Goal: Information Seeking & Learning: Learn about a topic

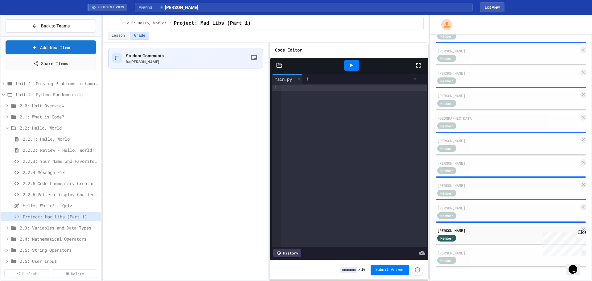
click at [9, 127] on icon at bounding box center [7, 128] width 6 height 6
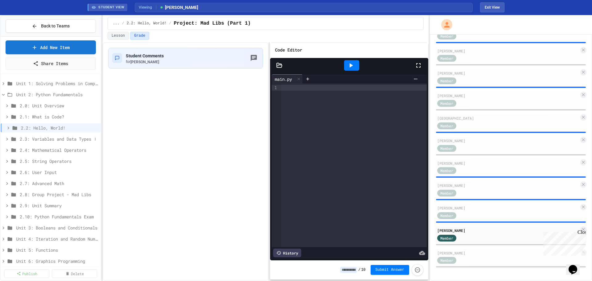
click at [7, 139] on icon at bounding box center [7, 139] width 6 height 6
click at [47, 205] on span "2.3.6 Temperature Converter" at bounding box center [57, 205] width 69 height 6
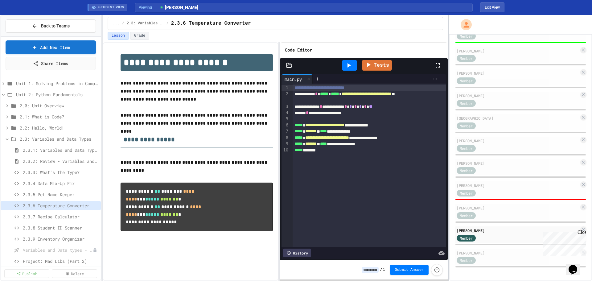
click at [449, 200] on div at bounding box center [448, 148] width 1 height 266
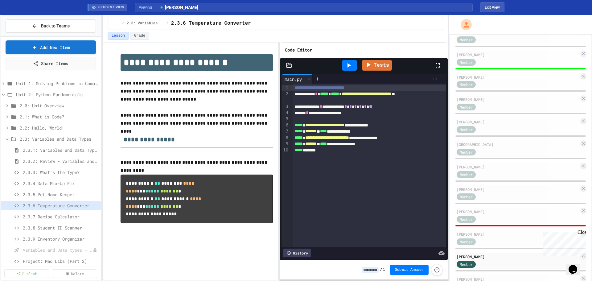
scroll to position [366, 0]
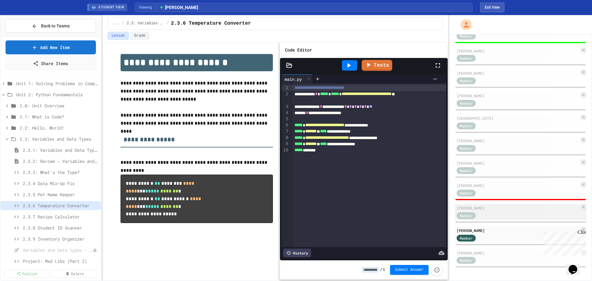
click at [494, 208] on div "[PERSON_NAME]" at bounding box center [518, 208] width 122 height 6
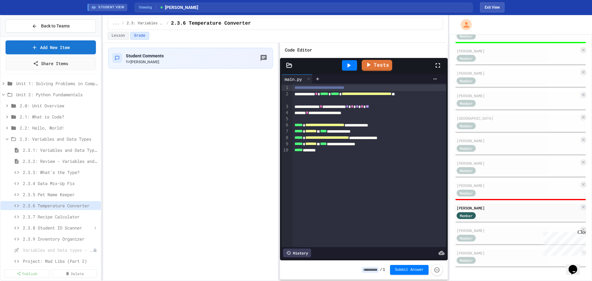
click at [49, 227] on span "2.3.8 Student ID Scanner" at bounding box center [57, 228] width 69 height 6
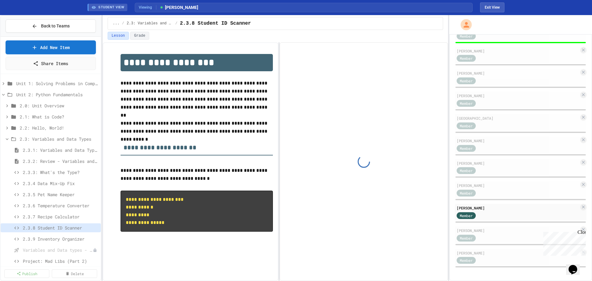
click at [60, 238] on span "2.3.9 Inventory Organizer" at bounding box center [61, 239] width 76 height 6
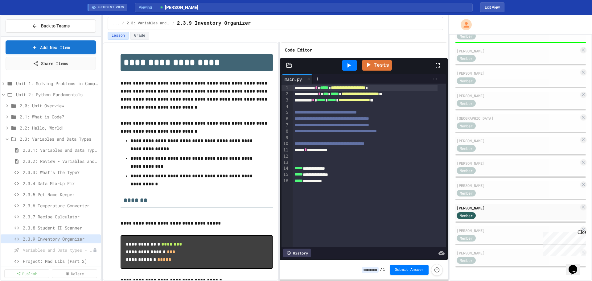
type input "*"
